Goal: Obtain resource: Download file/media

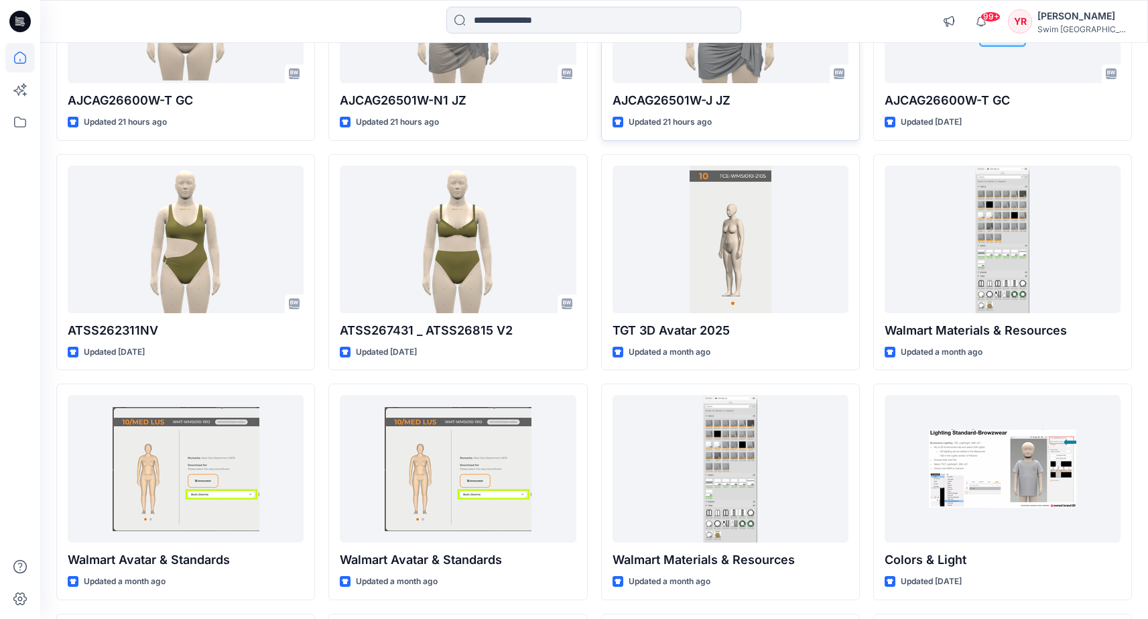
scroll to position [140, 0]
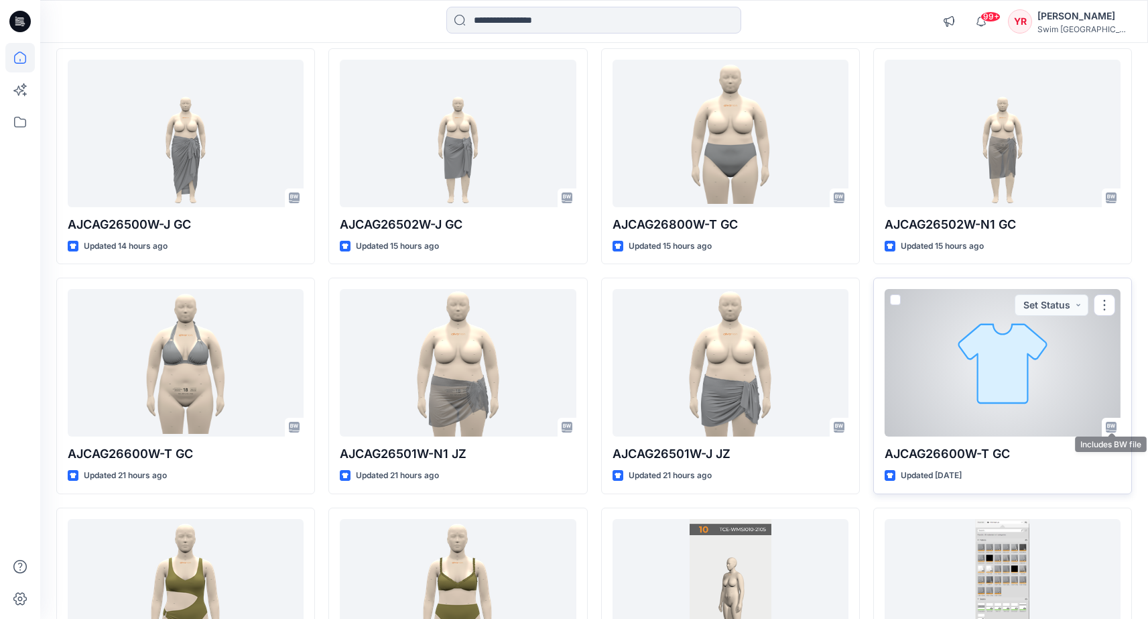
click at [1111, 426] on icon at bounding box center [1111, 427] width 11 height 11
click at [1064, 385] on div at bounding box center [1003, 362] width 236 height 147
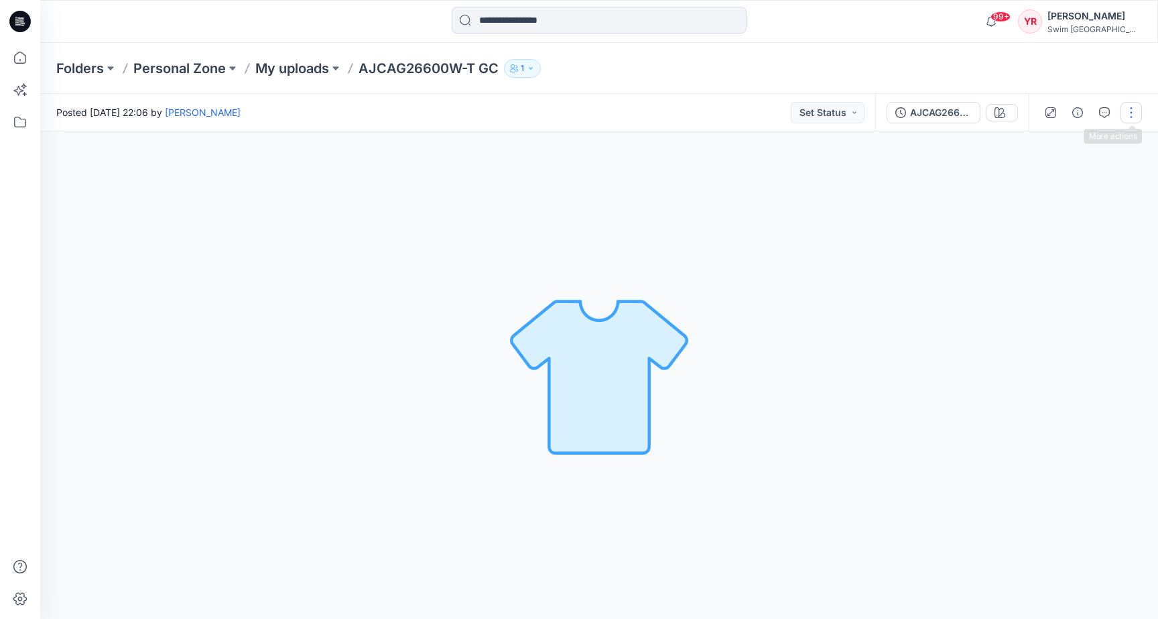
click at [1129, 107] on button "button" at bounding box center [1131, 112] width 21 height 21
click at [1079, 271] on button "Move to..." at bounding box center [1075, 280] width 123 height 25
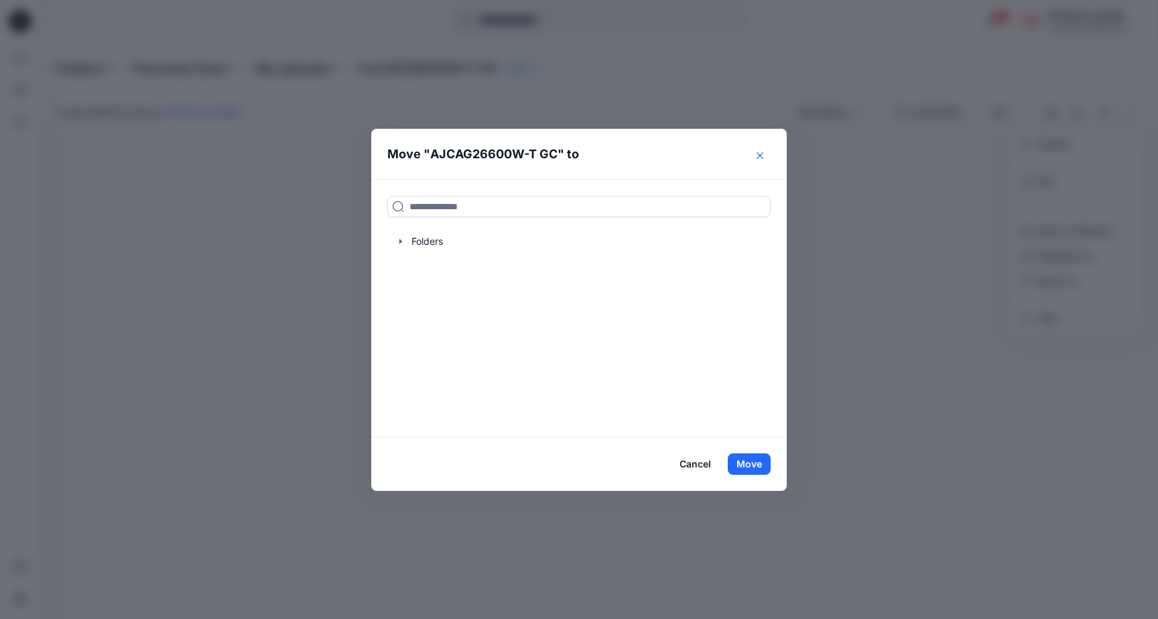
click at [764, 150] on button "Close" at bounding box center [759, 155] width 21 height 21
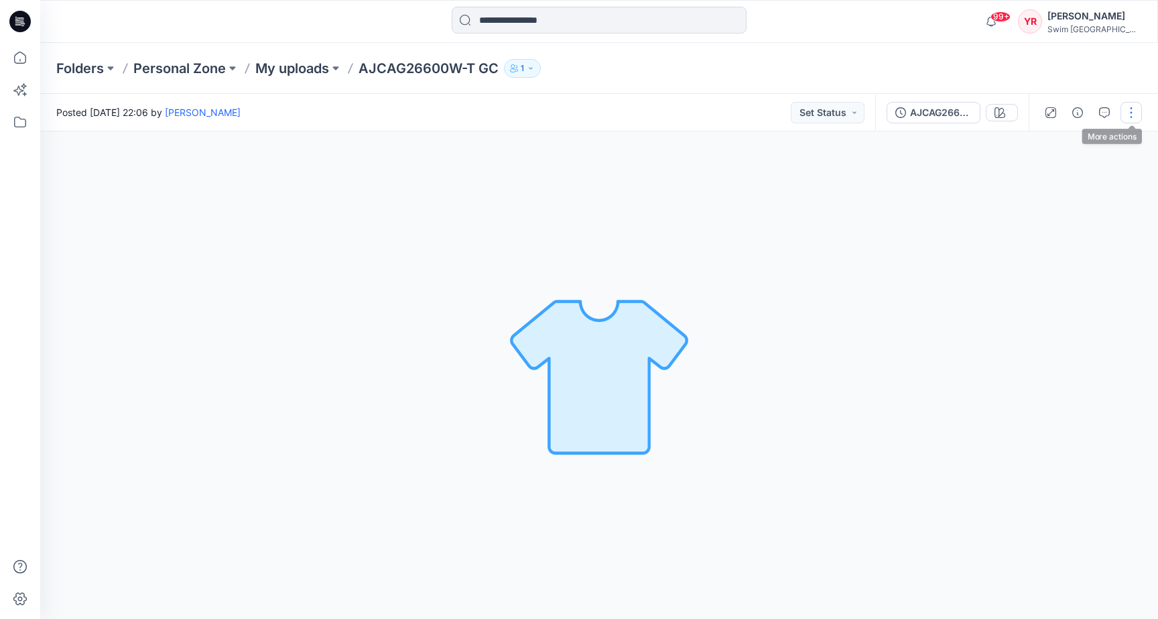
click at [1130, 121] on button "button" at bounding box center [1131, 112] width 21 height 21
click at [1104, 177] on button "Edit" at bounding box center [1075, 181] width 123 height 25
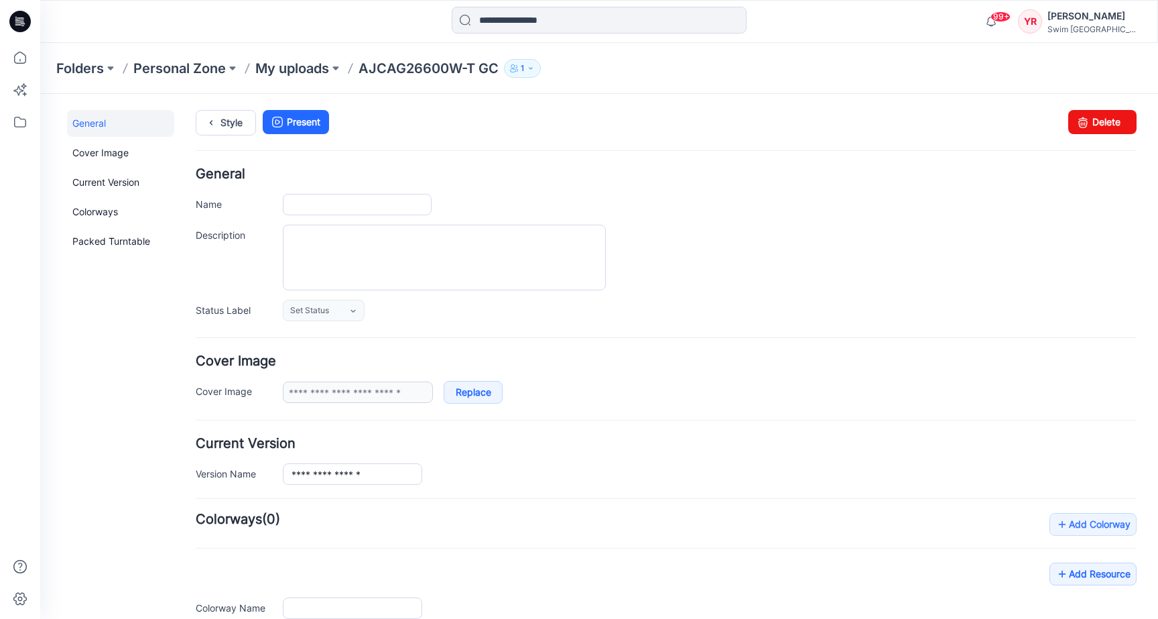
type input "**********"
click at [1087, 122] on link "Delete" at bounding box center [1103, 122] width 68 height 24
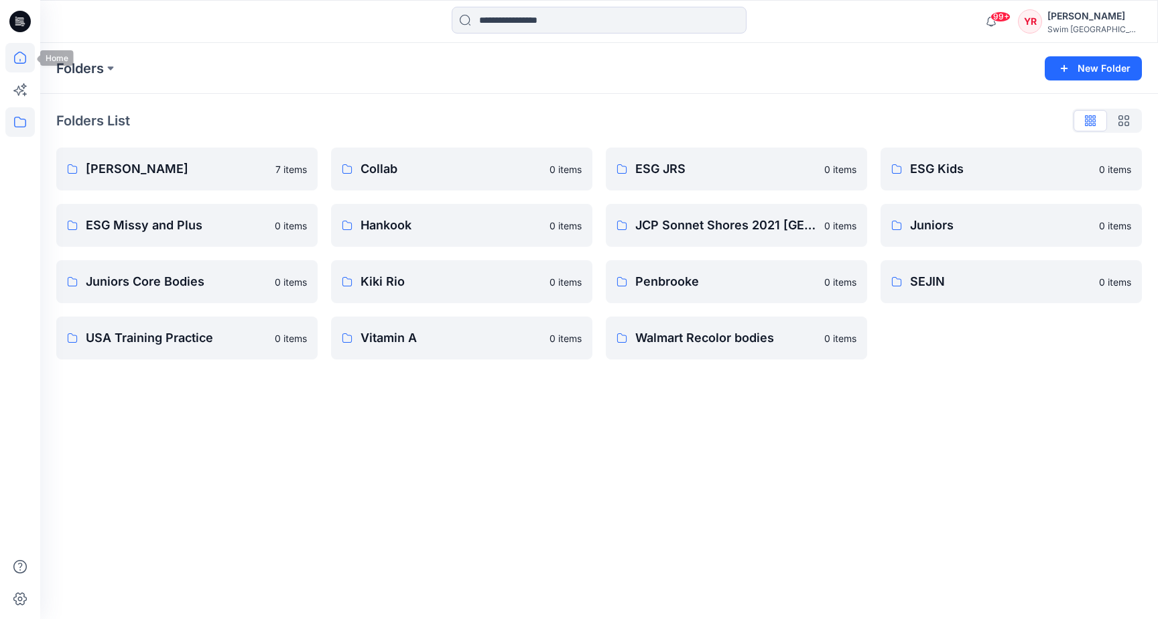
click at [17, 61] on icon at bounding box center [19, 57] width 29 height 29
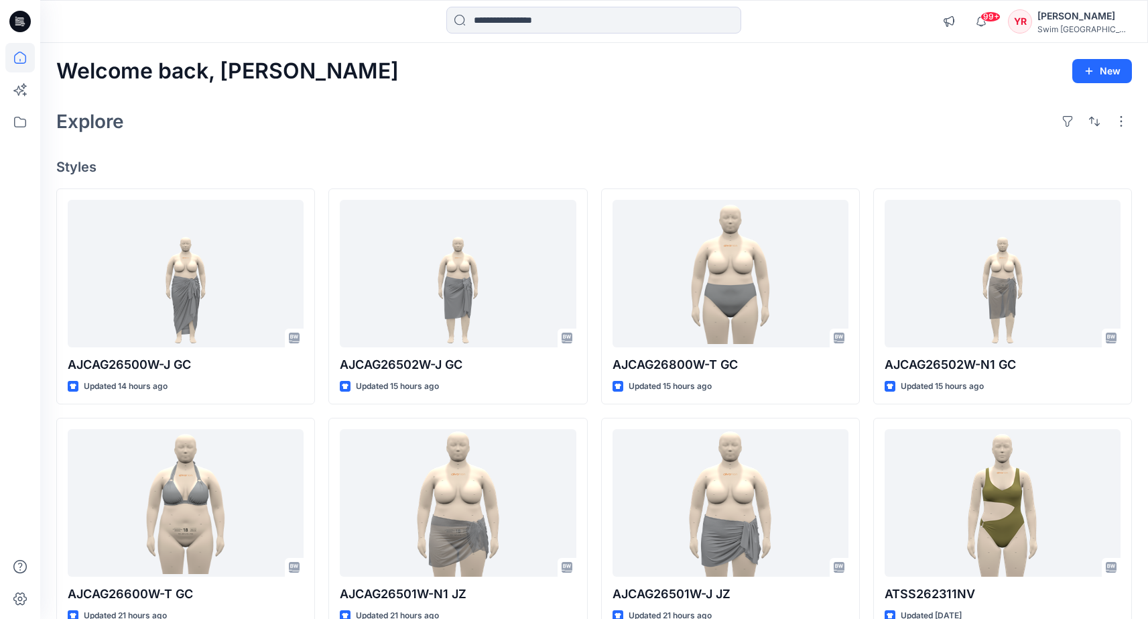
click at [1032, 23] on div "YR" at bounding box center [1020, 21] width 24 height 24
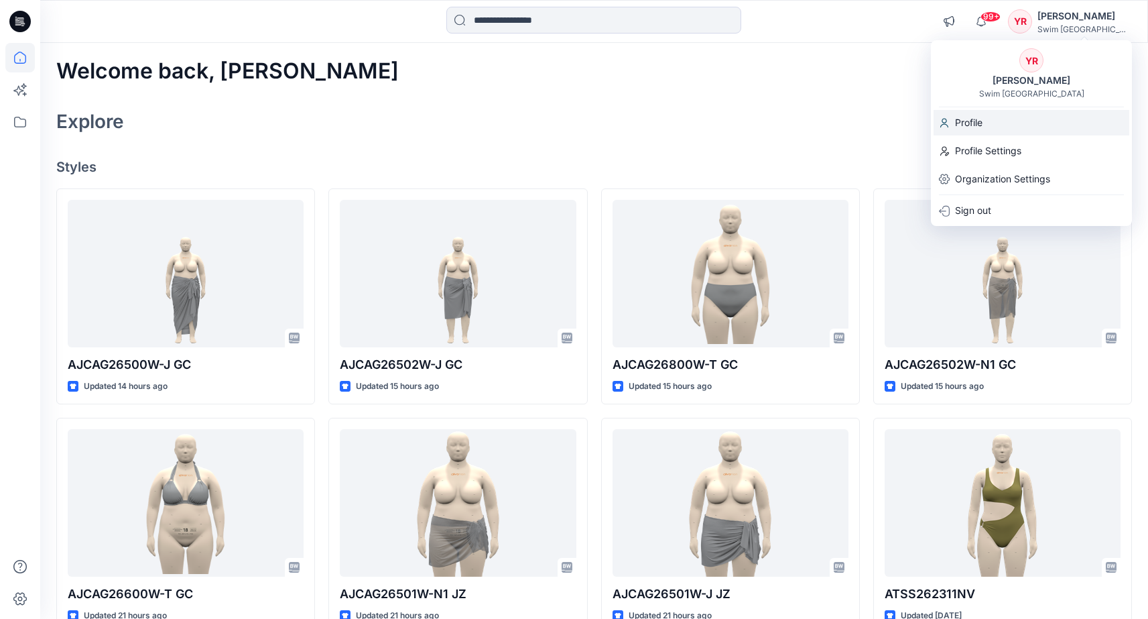
click at [995, 125] on div "Profile" at bounding box center [1032, 122] width 196 height 25
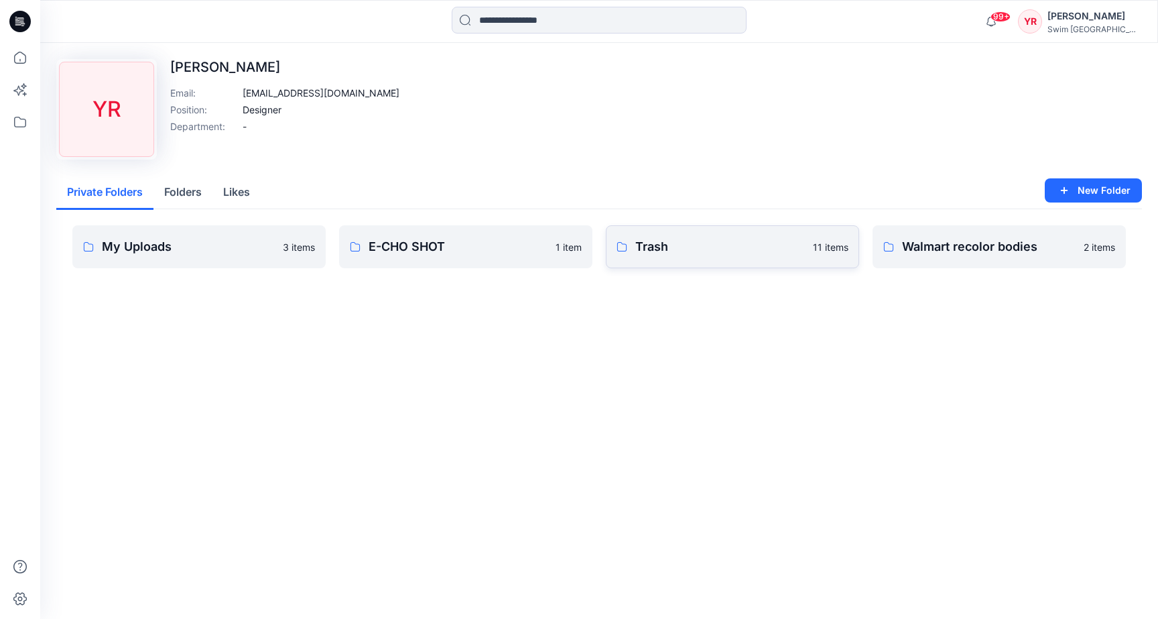
click at [747, 249] on p "Trash" at bounding box center [720, 246] width 170 height 19
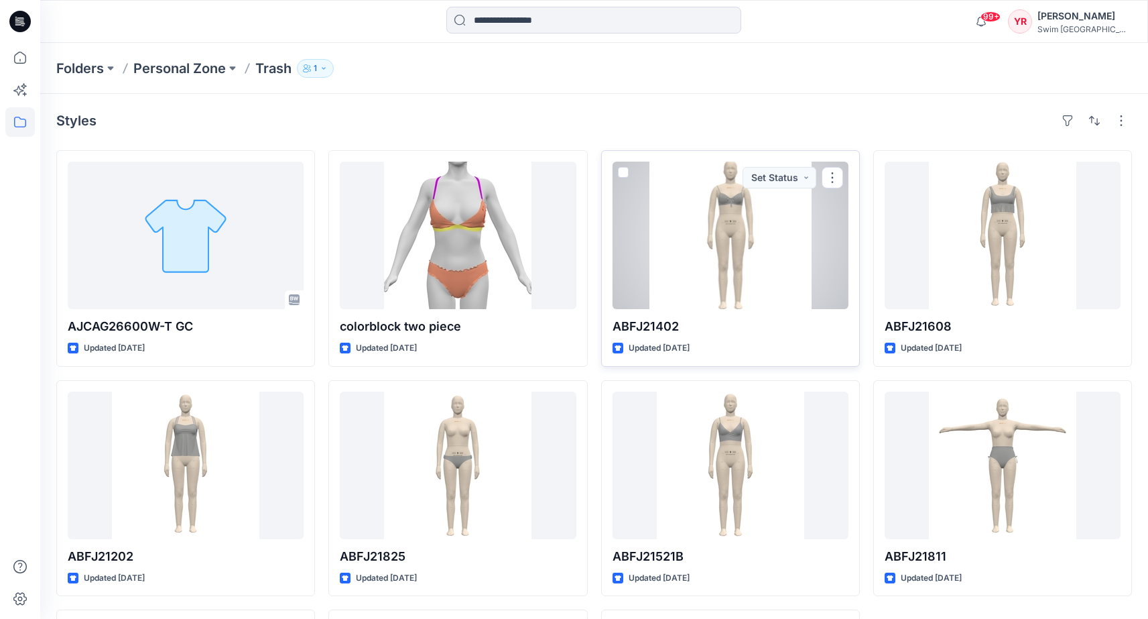
scroll to position [220, 0]
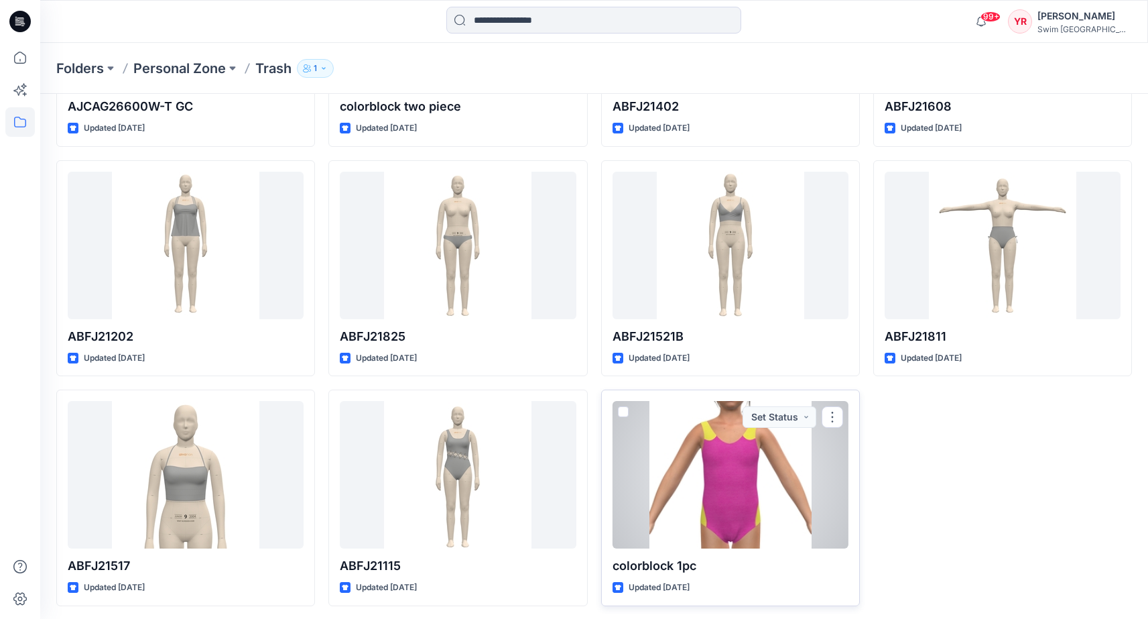
click at [764, 471] on div at bounding box center [731, 474] width 236 height 147
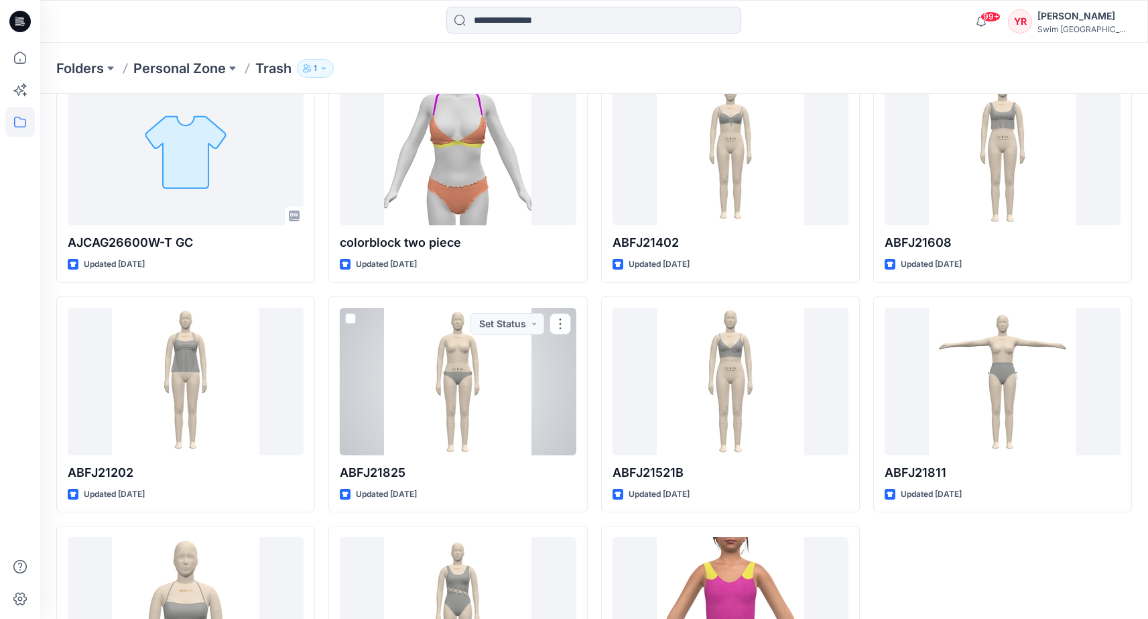
scroll to position [220, 0]
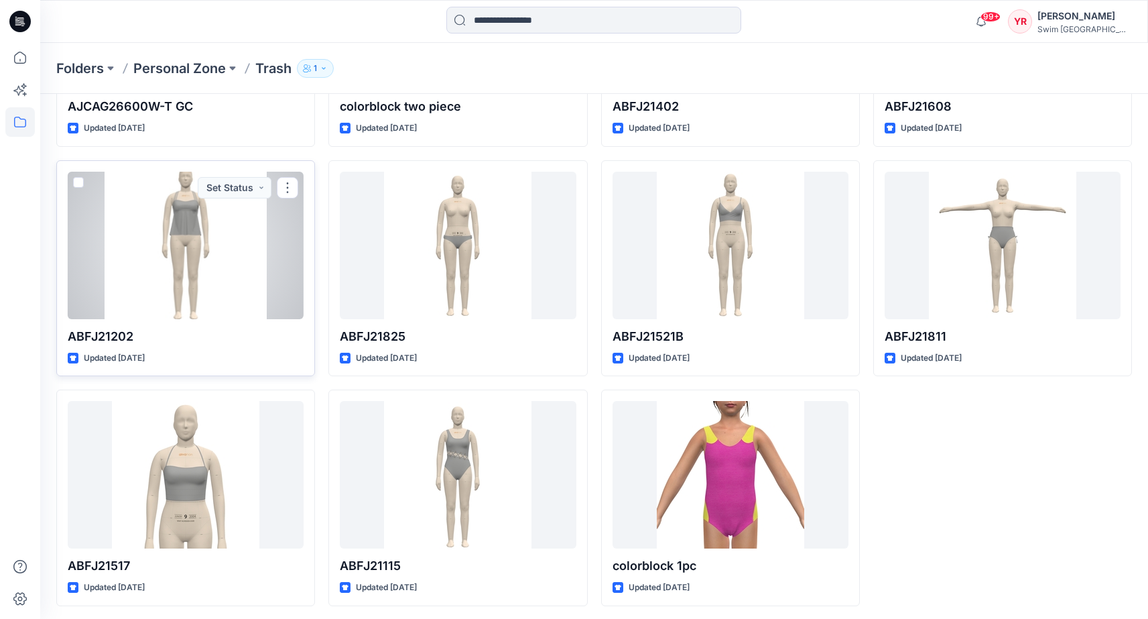
click at [177, 269] on div at bounding box center [186, 245] width 236 height 147
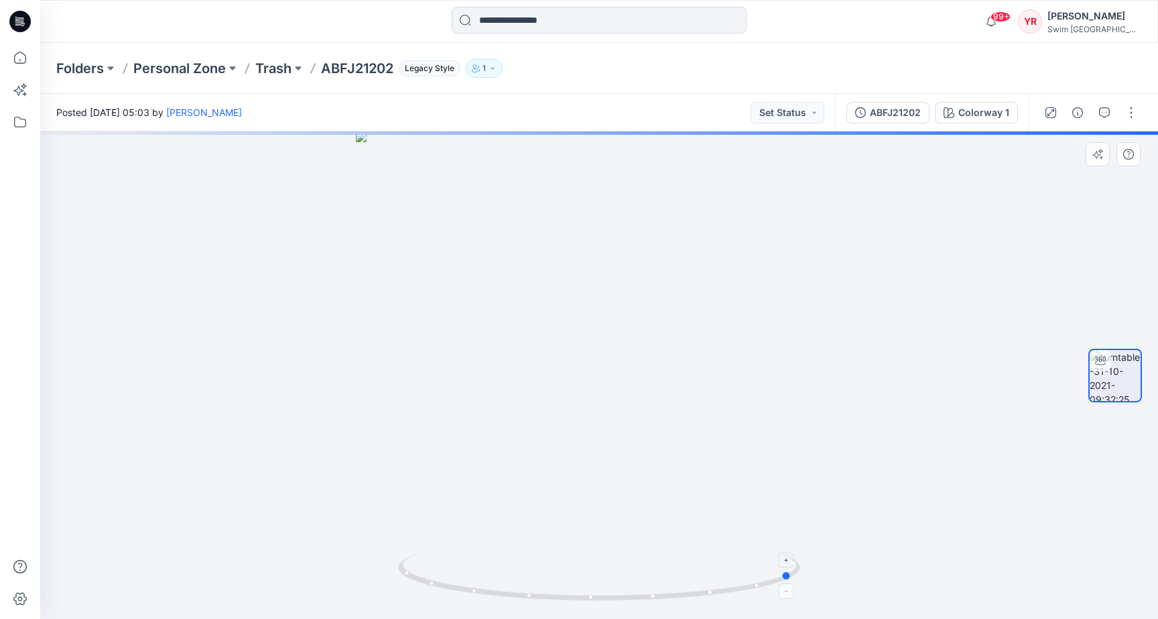
drag, startPoint x: 745, startPoint y: 586, endPoint x: 537, endPoint y: 581, distance: 207.9
click at [537, 581] on icon at bounding box center [601, 579] width 406 height 50
click at [20, 58] on icon at bounding box center [19, 57] width 29 height 29
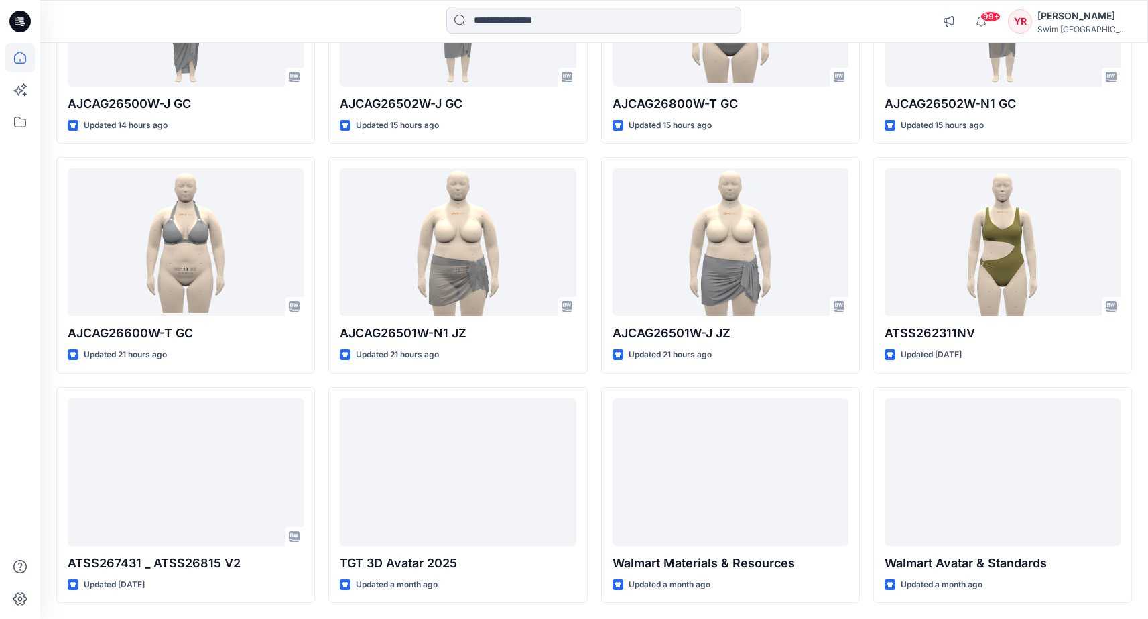
scroll to position [306, 0]
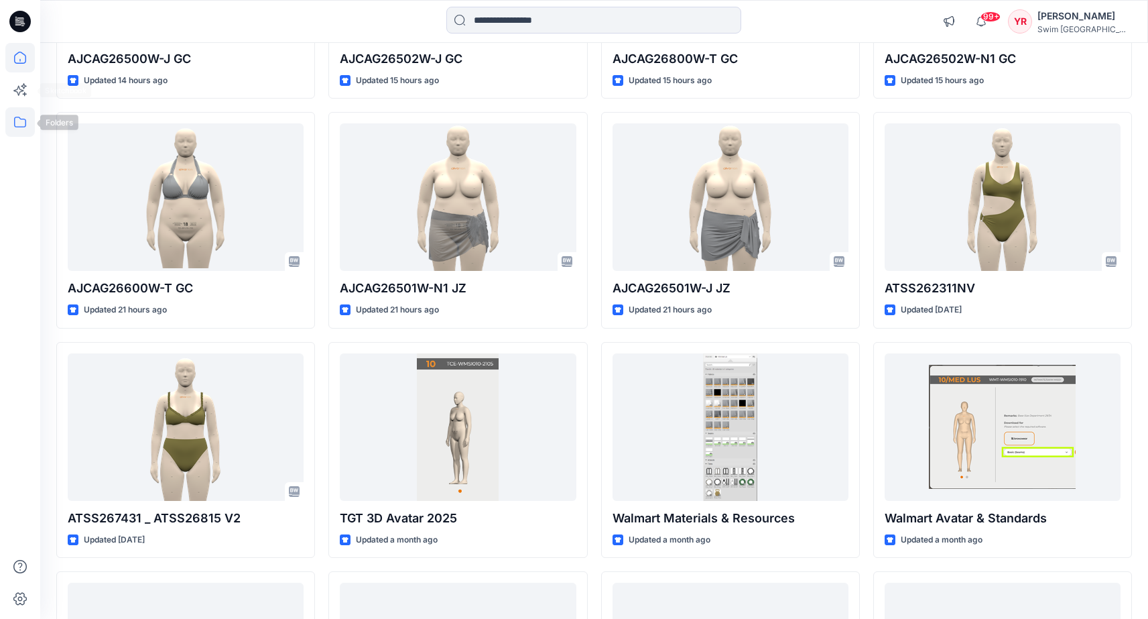
click at [20, 122] on icon at bounding box center [19, 121] width 29 height 29
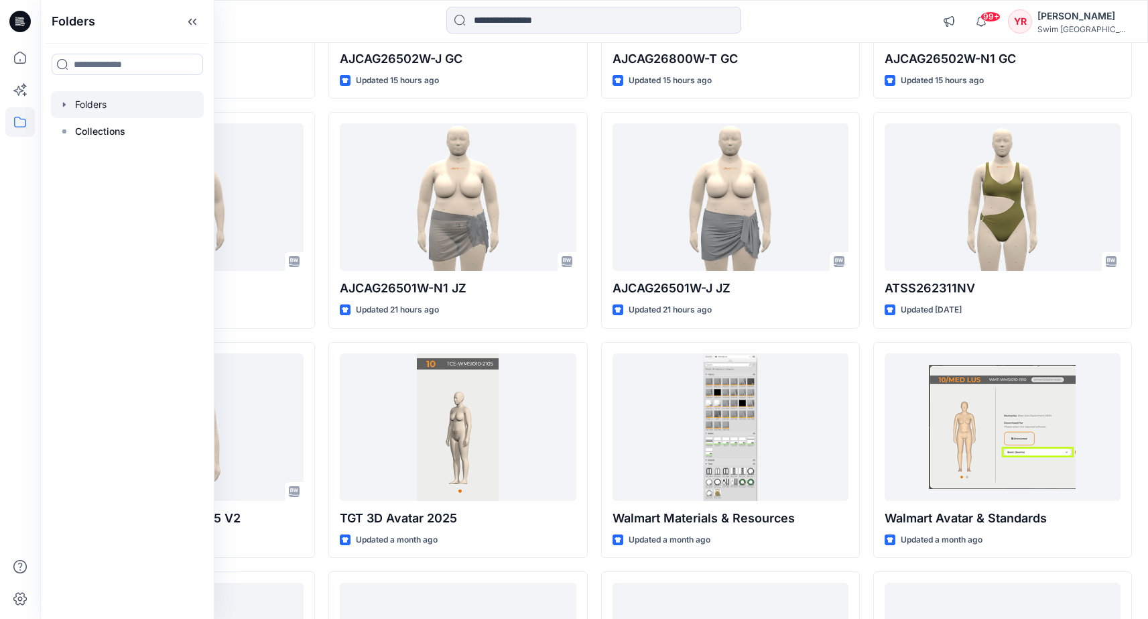
click at [97, 107] on div at bounding box center [127, 104] width 153 height 27
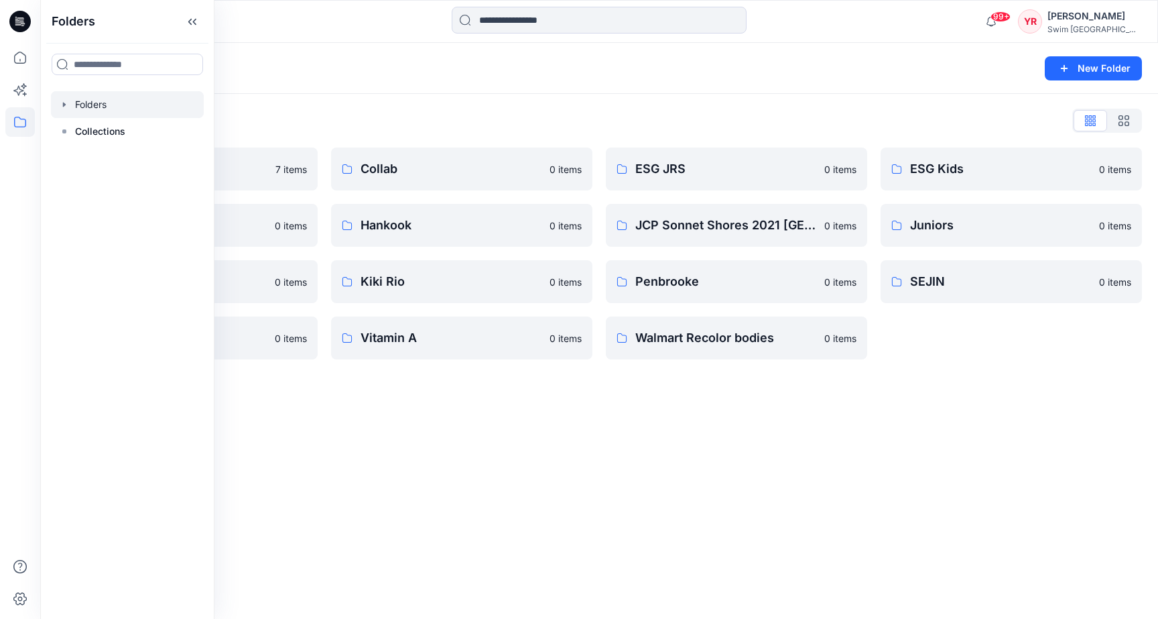
click at [719, 435] on div "Folders New Folder Folders List Ashley Graham 7 items ESG Missy and Plus 0 item…" at bounding box center [599, 331] width 1118 height 576
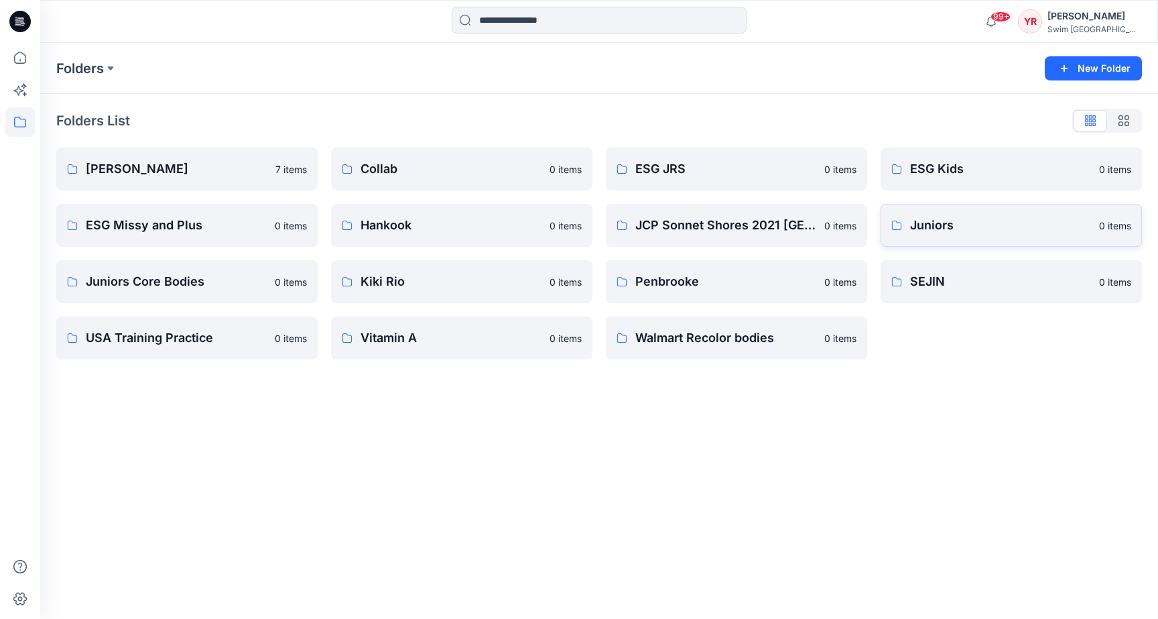
click at [965, 229] on p "Juniors" at bounding box center [1000, 225] width 181 height 19
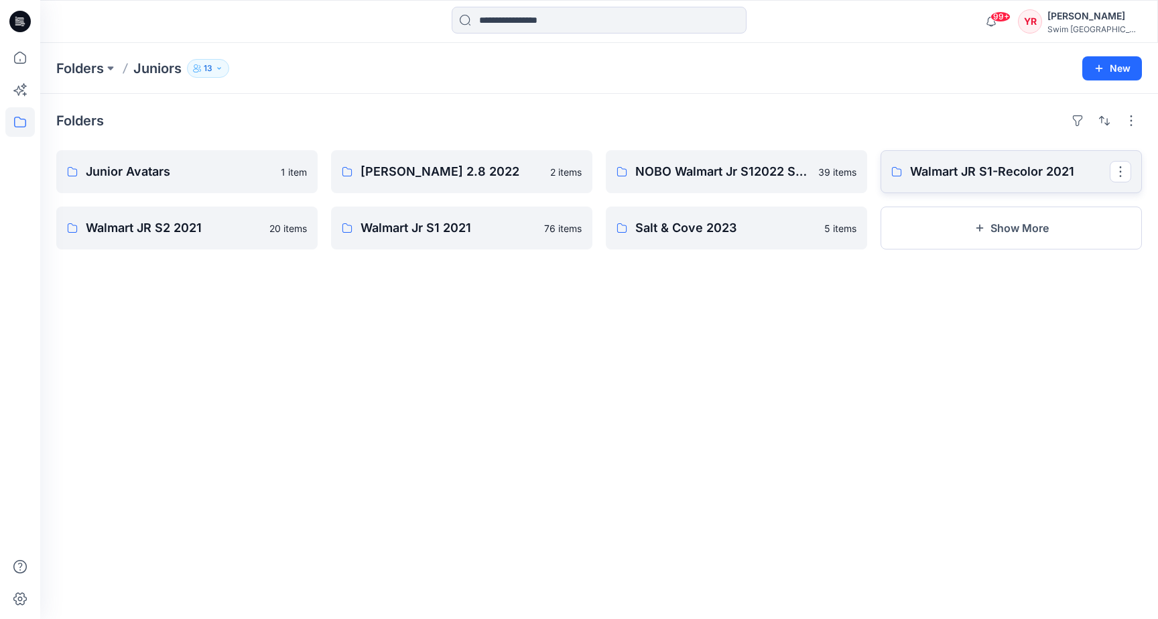
click at [994, 172] on p "Walmart JR S1-Recolor 2021" at bounding box center [1010, 171] width 200 height 19
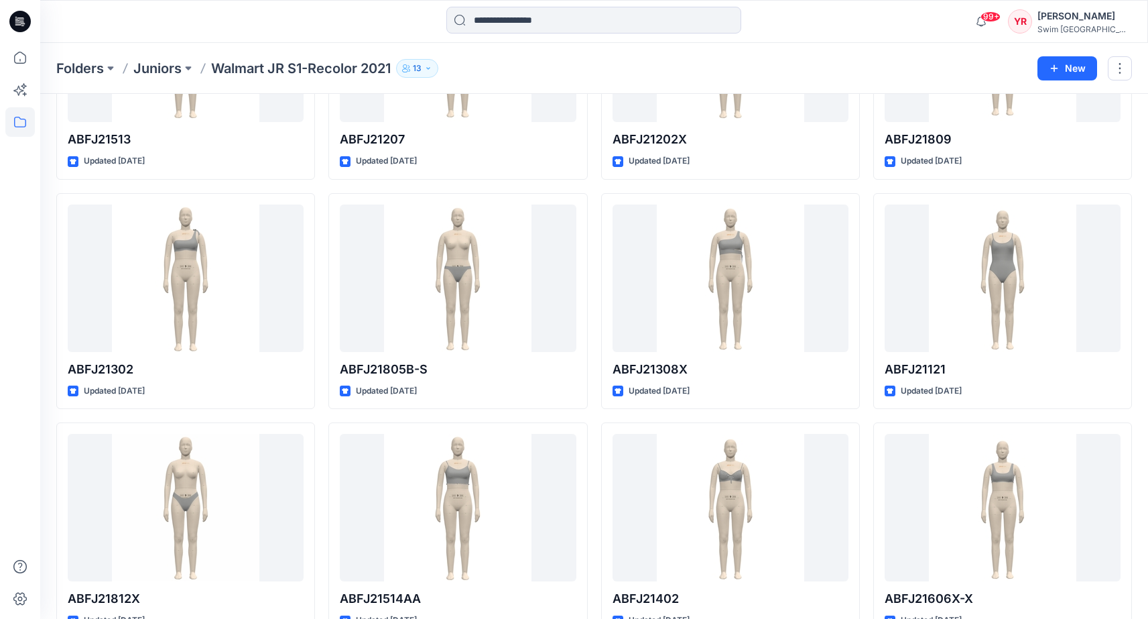
scroll to position [2274, 0]
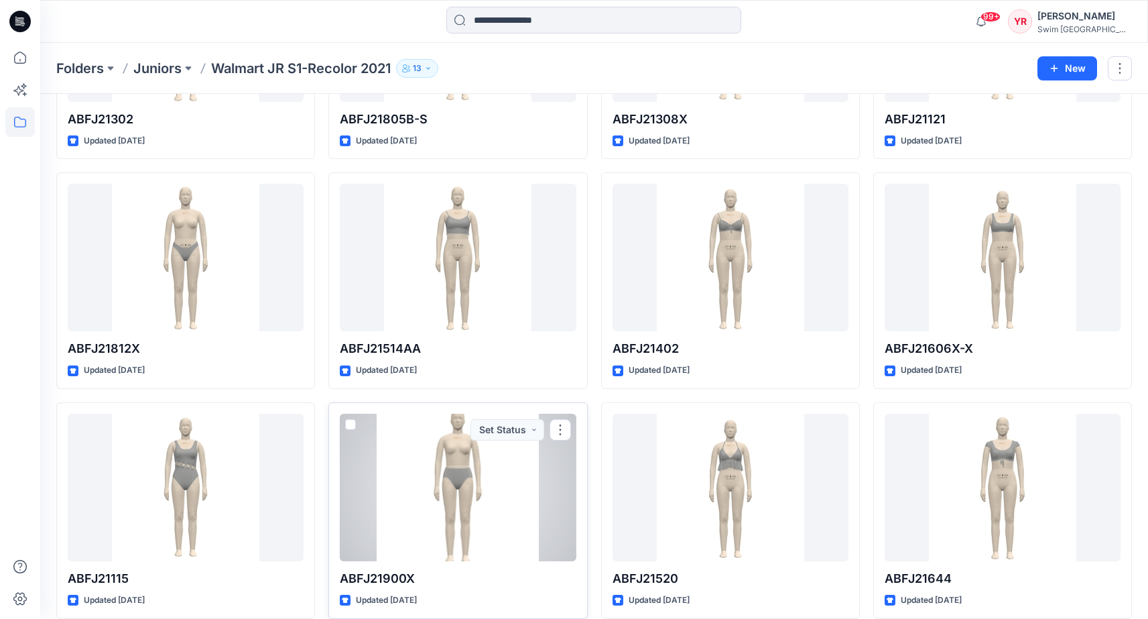
click at [465, 447] on div at bounding box center [458, 487] width 236 height 147
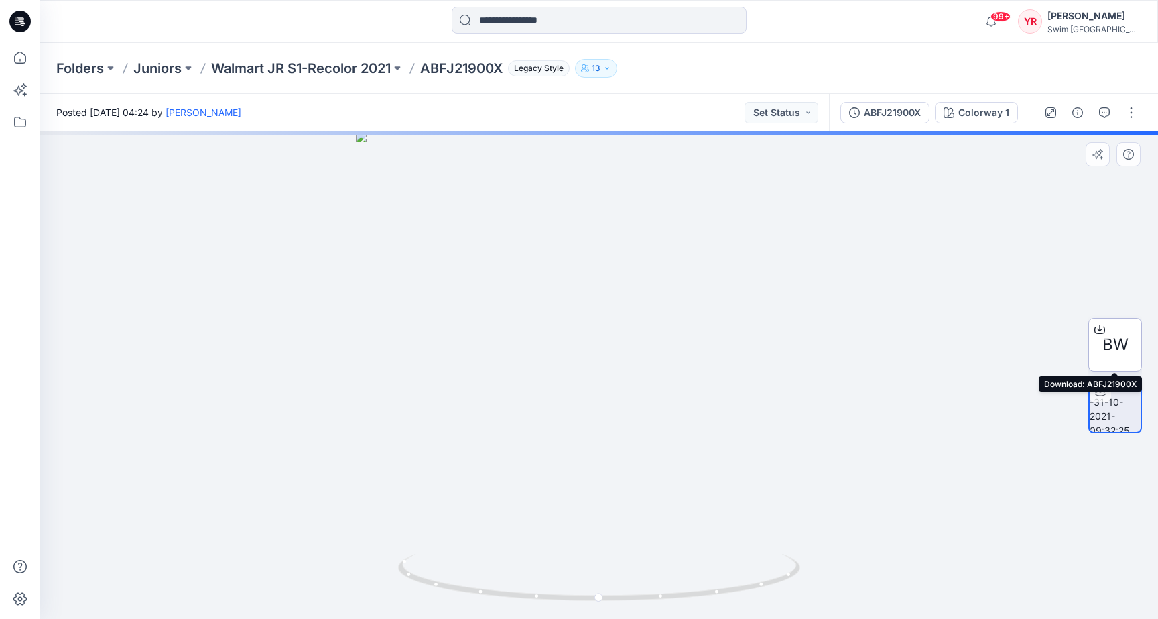
click at [1129, 358] on div "BW" at bounding box center [1116, 345] width 54 height 54
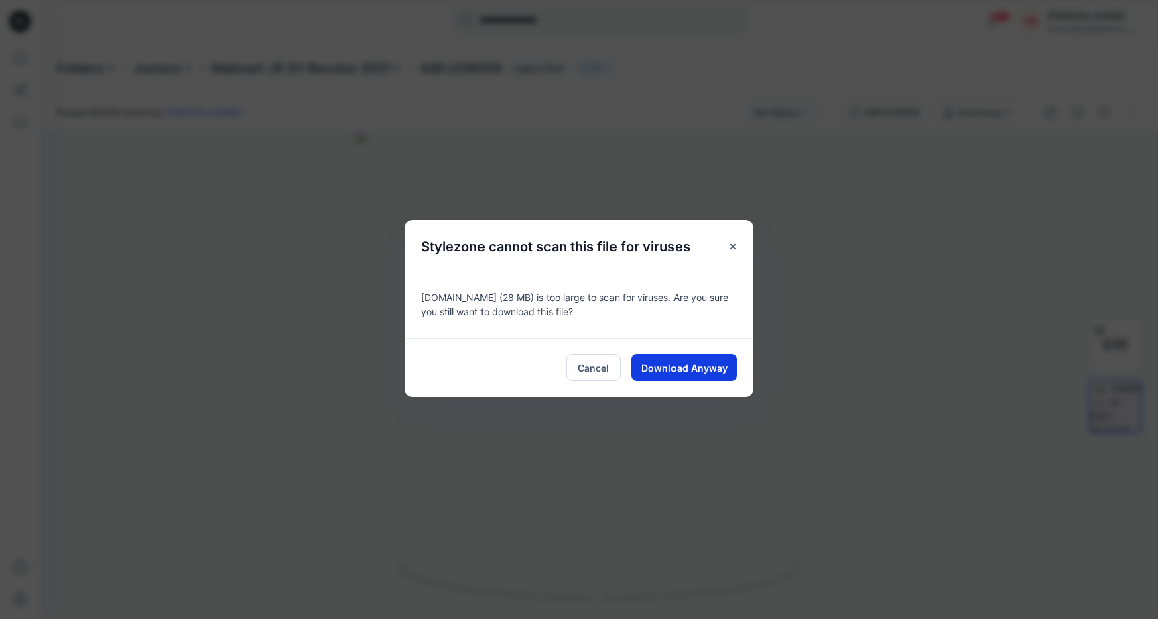
click at [724, 372] on span "Download Anyway" at bounding box center [685, 368] width 86 height 14
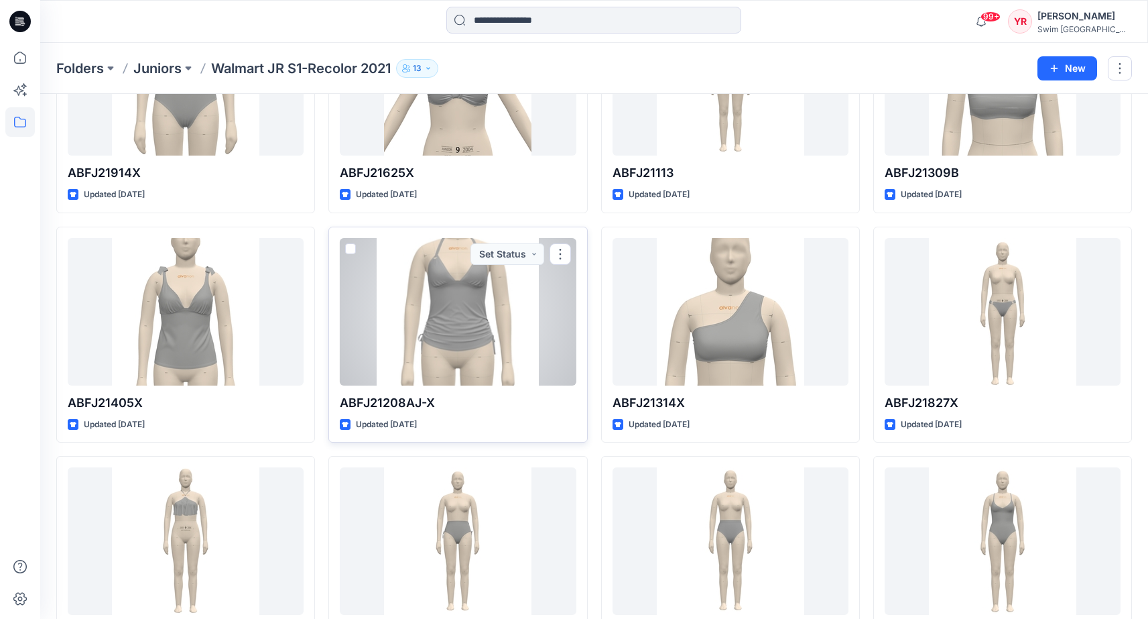
scroll to position [448, 0]
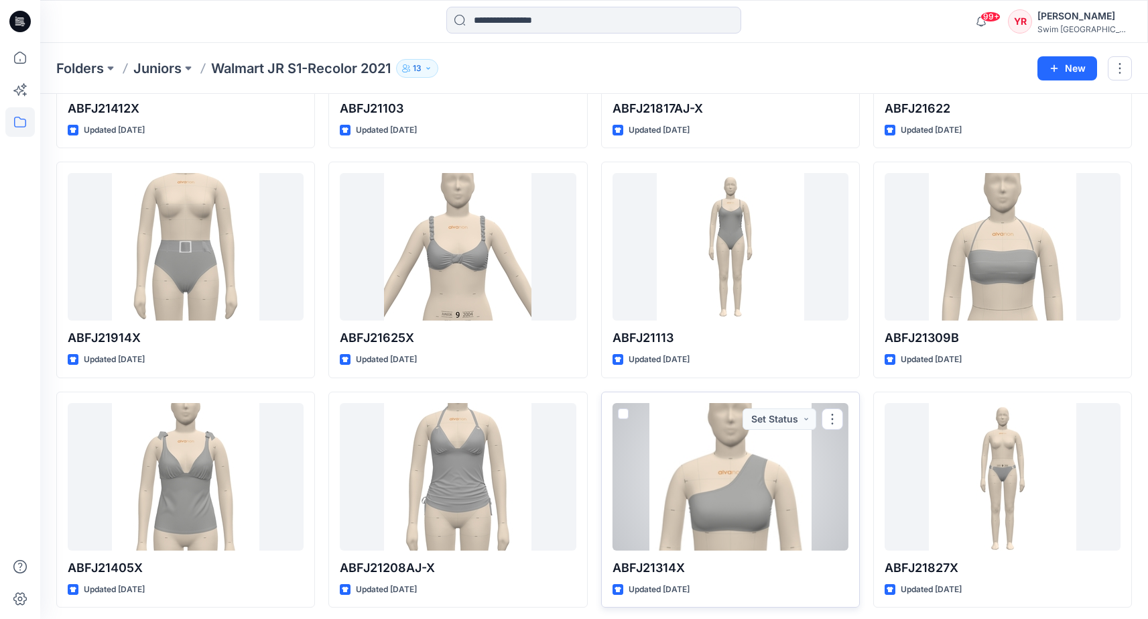
click at [810, 478] on div at bounding box center [731, 476] width 236 height 147
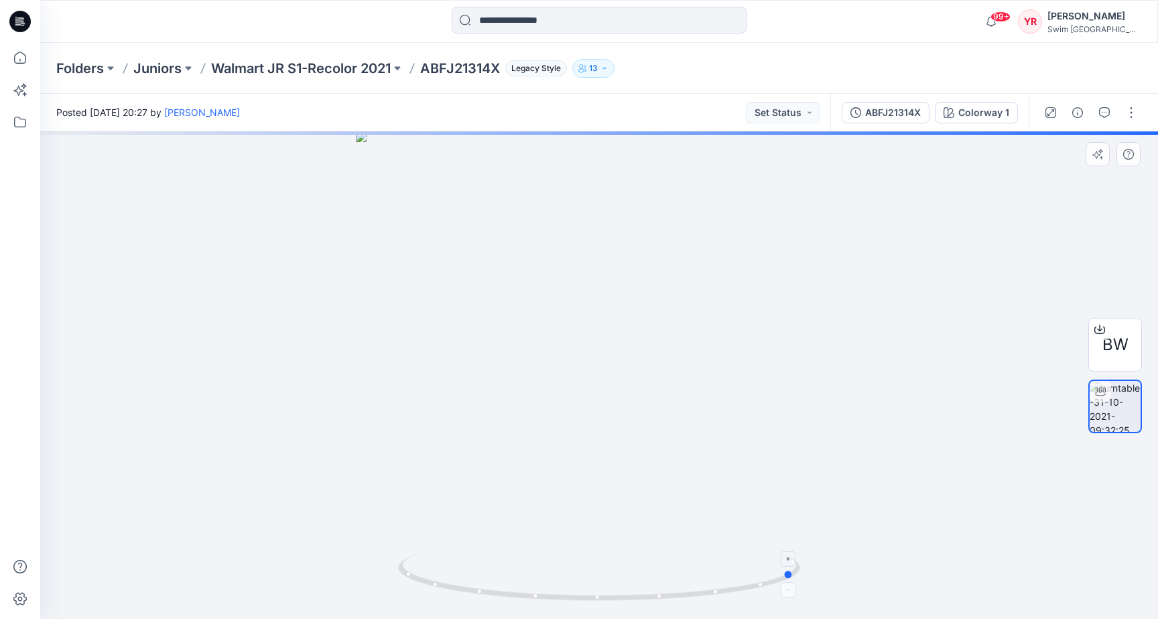
drag, startPoint x: 785, startPoint y: 577, endPoint x: 579, endPoint y: 573, distance: 205.8
click at [579, 573] on icon at bounding box center [601, 579] width 406 height 50
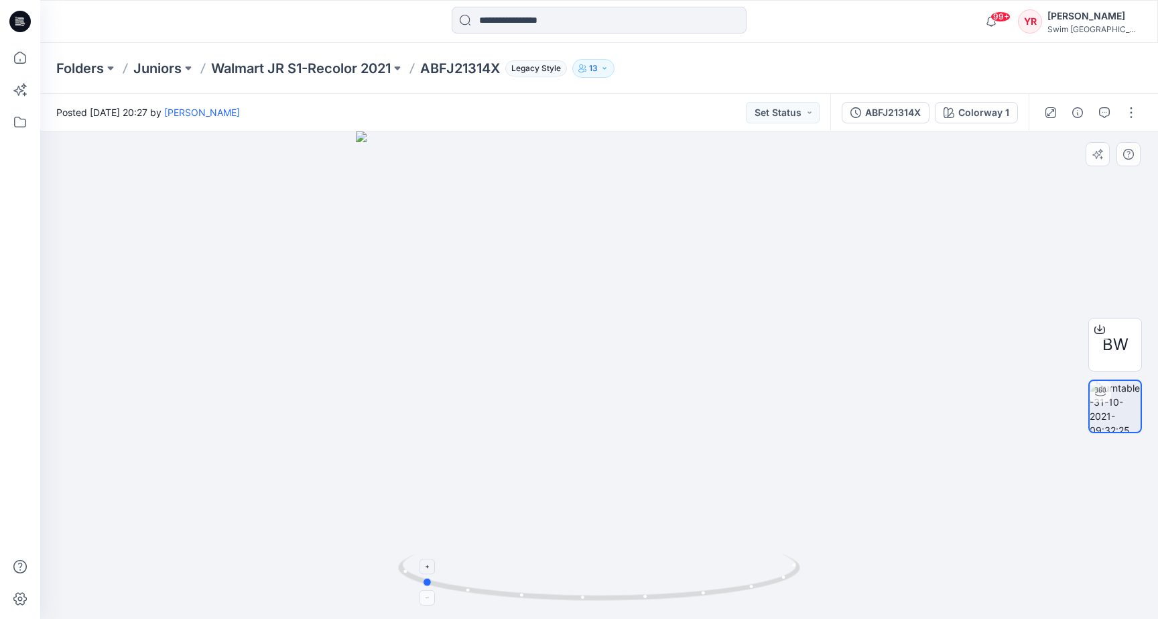
drag, startPoint x: 448, startPoint y: 588, endPoint x: 477, endPoint y: 564, distance: 37.1
click at [477, 564] on icon at bounding box center [601, 579] width 406 height 50
